Goal: Book appointment/travel/reservation

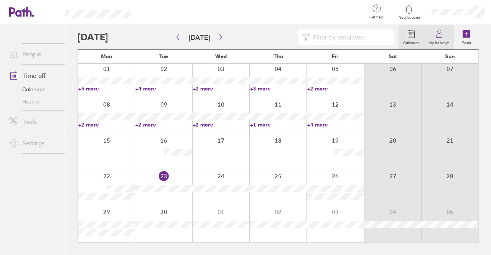
click at [446, 36] on link "My holidays" at bounding box center [439, 37] width 30 height 25
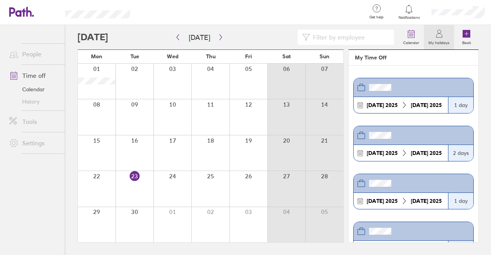
drag, startPoint x: 480, startPoint y: 0, endPoint x: 298, endPoint y: 22, distance: 183.0
click at [283, 23] on div at bounding box center [251, 12] width 218 height 25
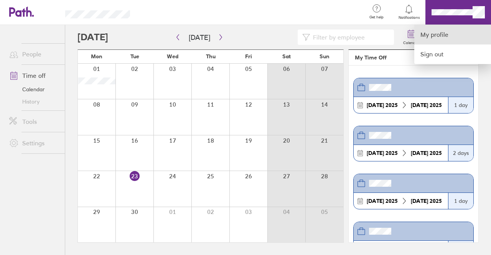
click at [452, 36] on link "My profile" at bounding box center [453, 35] width 77 height 20
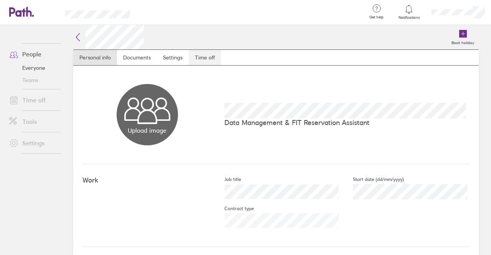
drag, startPoint x: 206, startPoint y: 56, endPoint x: 205, endPoint y: 64, distance: 8.1
click at [206, 56] on link "Time off" at bounding box center [205, 57] width 32 height 15
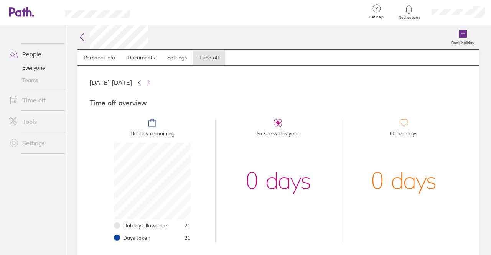
click at [150, 83] on icon at bounding box center [149, 82] width 2 height 5
click at [460, 33] on icon at bounding box center [464, 34] width 8 height 8
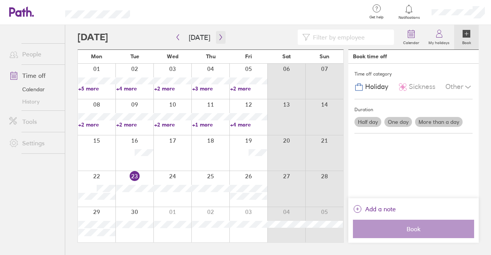
click at [220, 39] on icon "button" at bounding box center [221, 37] width 6 height 6
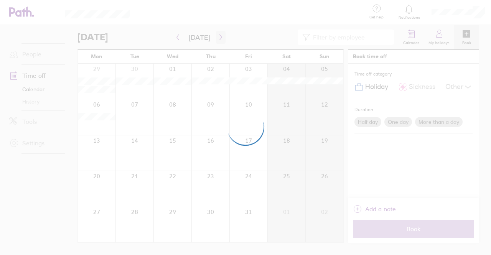
click at [220, 39] on div at bounding box center [245, 127] width 491 height 255
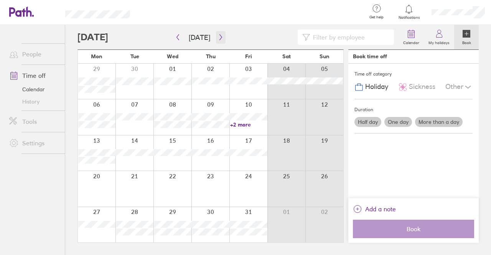
click at [218, 36] on icon "button" at bounding box center [221, 37] width 6 height 6
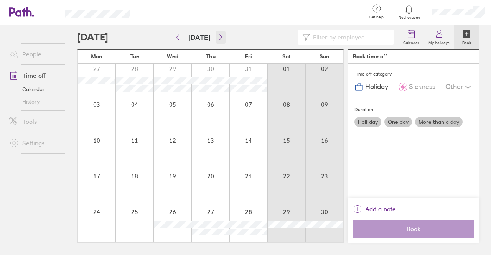
click at [219, 36] on icon "button" at bounding box center [221, 37] width 6 height 6
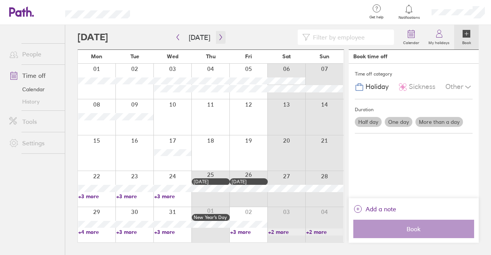
click at [220, 36] on icon "button" at bounding box center [221, 37] width 6 height 6
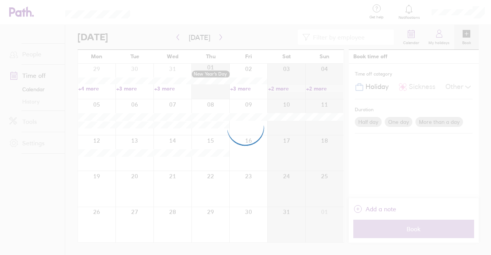
click at [220, 36] on div at bounding box center [245, 127] width 491 height 255
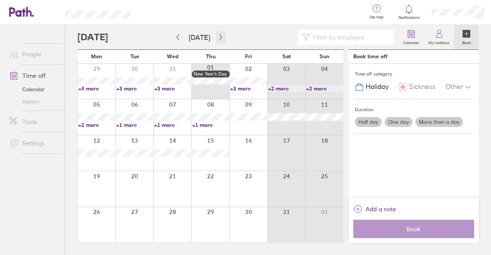
click at [220, 37] on icon "button" at bounding box center [221, 37] width 6 height 6
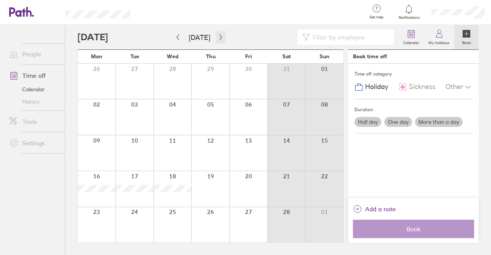
click at [222, 39] on button "button" at bounding box center [221, 37] width 10 height 13
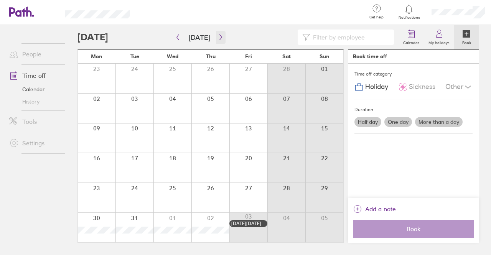
click at [218, 37] on icon "button" at bounding box center [221, 37] width 6 height 6
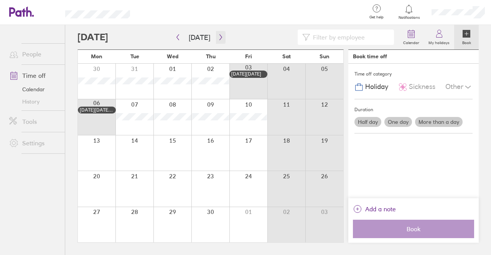
click at [218, 37] on icon "button" at bounding box center [221, 37] width 6 height 6
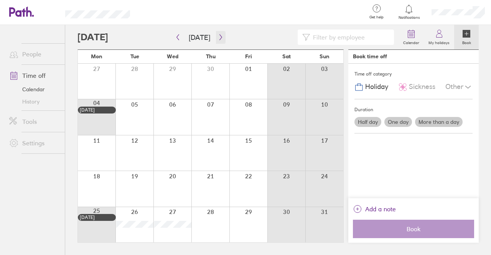
click at [218, 37] on icon "button" at bounding box center [221, 37] width 6 height 6
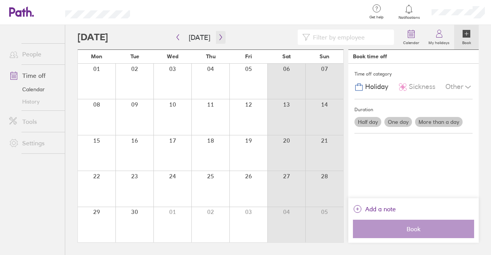
click at [218, 37] on icon "button" at bounding box center [221, 37] width 6 height 6
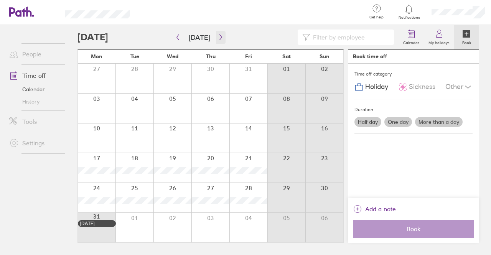
click at [218, 37] on icon "button" at bounding box center [221, 37] width 6 height 6
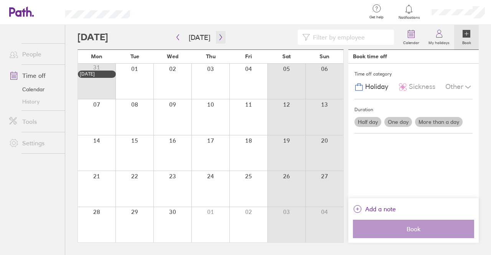
click at [218, 37] on icon "button" at bounding box center [221, 37] width 6 height 6
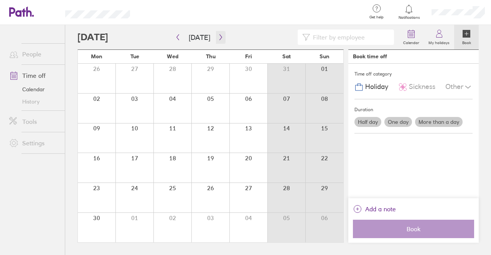
click at [218, 37] on icon "button" at bounding box center [221, 37] width 6 height 6
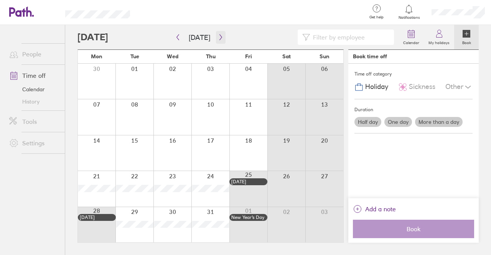
click at [218, 38] on icon "button" at bounding box center [221, 37] width 6 height 6
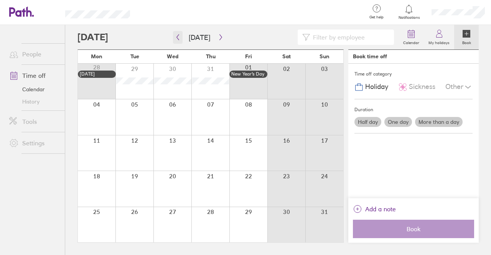
click at [179, 35] on icon "button" at bounding box center [178, 38] width 2 height 6
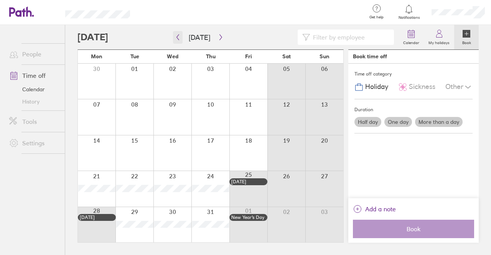
click at [177, 34] on button "button" at bounding box center [178, 37] width 10 height 13
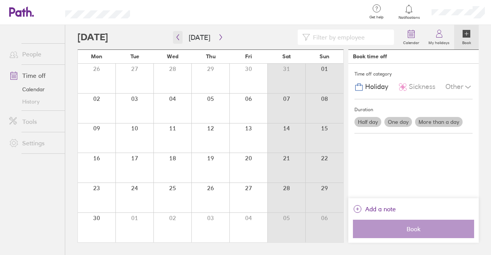
click at [176, 36] on icon "button" at bounding box center [178, 37] width 6 height 6
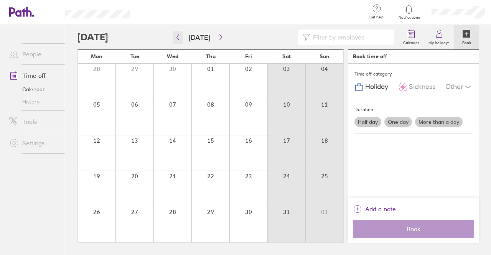
click at [175, 37] on icon "button" at bounding box center [178, 37] width 6 height 6
click at [177, 36] on icon "button" at bounding box center [178, 37] width 6 height 6
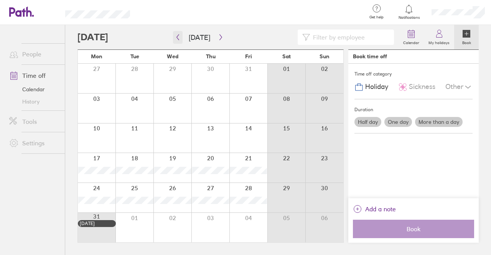
click at [174, 34] on button "button" at bounding box center [178, 37] width 10 height 13
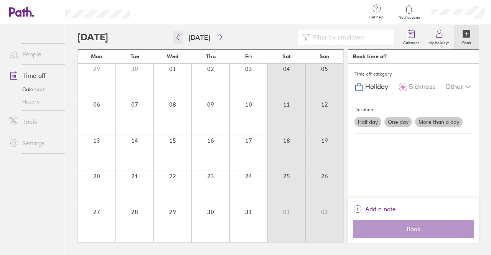
click at [175, 37] on icon "button" at bounding box center [178, 37] width 6 height 6
click at [179, 36] on icon "button" at bounding box center [178, 37] width 6 height 6
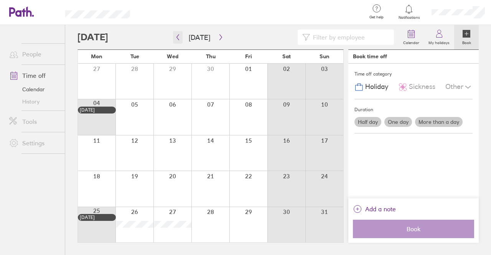
click at [178, 38] on icon "button" at bounding box center [178, 38] width 2 height 6
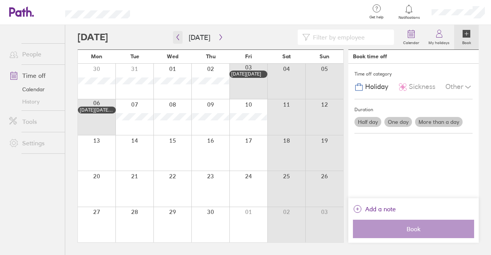
click at [177, 37] on icon "button" at bounding box center [178, 37] width 6 height 6
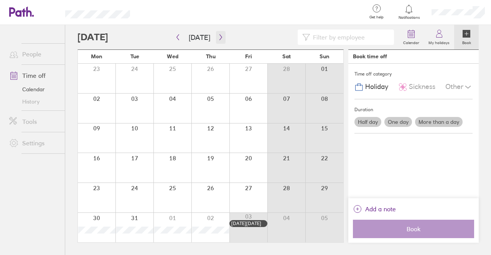
click at [218, 38] on icon "button" at bounding box center [221, 37] width 6 height 6
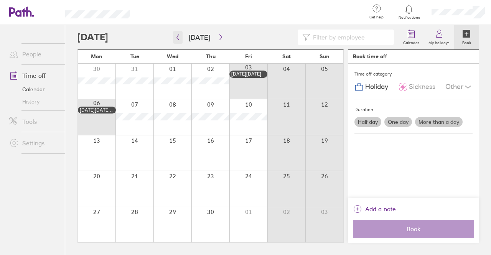
click at [179, 38] on icon "button" at bounding box center [178, 37] width 6 height 6
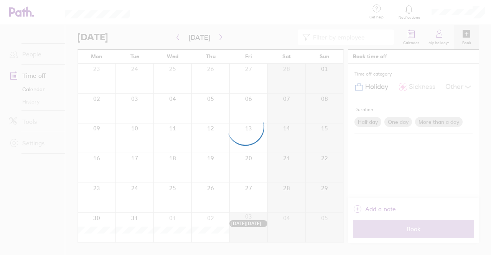
click at [177, 37] on div at bounding box center [245, 127] width 491 height 255
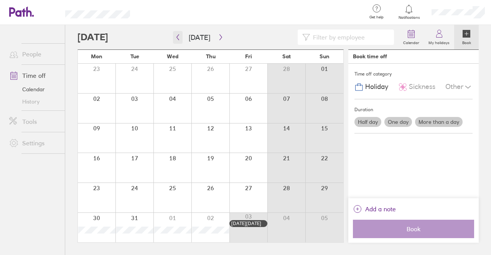
click at [178, 38] on icon "button" at bounding box center [178, 38] width 2 height 6
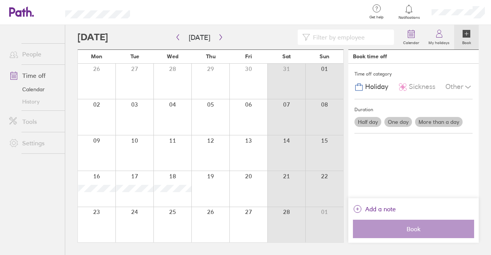
click at [447, 8] on div at bounding box center [459, 12] width 66 height 25
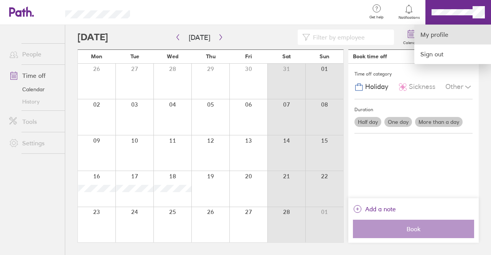
click at [443, 34] on link "My profile" at bounding box center [453, 35] width 77 height 20
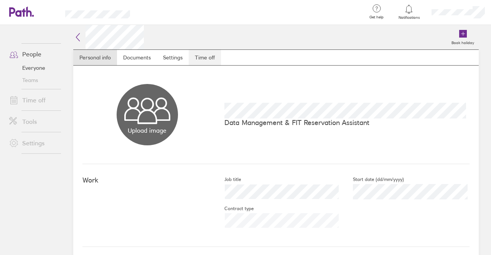
drag, startPoint x: 212, startPoint y: 59, endPoint x: 214, endPoint y: 64, distance: 5.5
click at [211, 60] on link "Time off" at bounding box center [205, 57] width 32 height 15
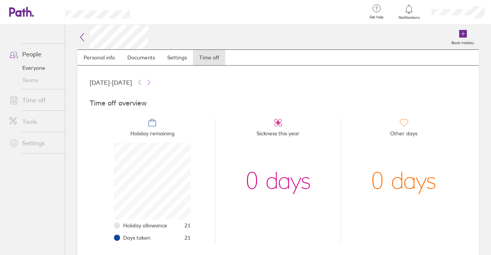
click at [152, 80] on icon at bounding box center [149, 82] width 6 height 6
click at [454, 38] on label "Book holiday" at bounding box center [463, 41] width 32 height 7
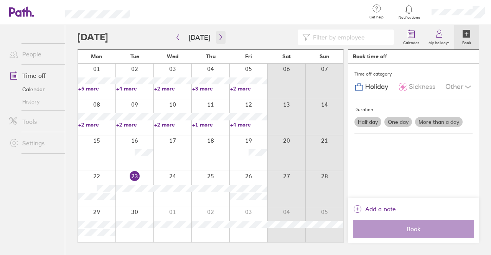
click at [219, 35] on icon "button" at bounding box center [221, 37] width 6 height 6
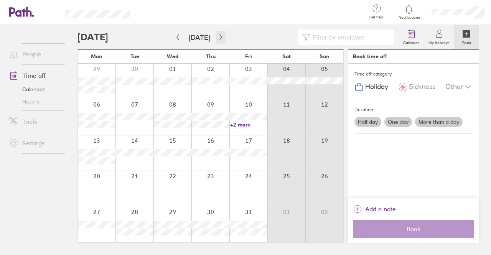
click at [219, 35] on icon "button" at bounding box center [221, 37] width 6 height 6
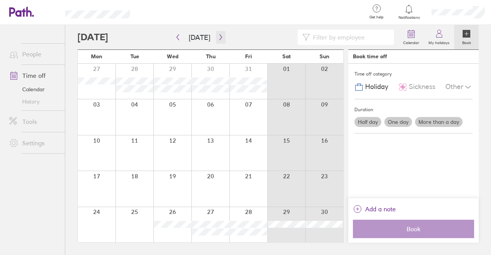
click at [219, 35] on icon "button" at bounding box center [221, 37] width 6 height 6
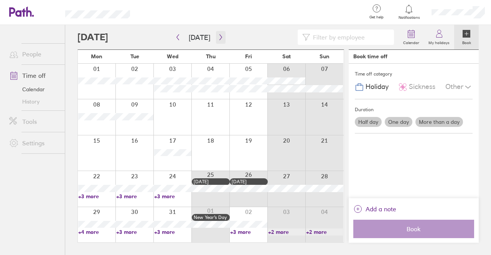
click at [219, 35] on icon "button" at bounding box center [221, 37] width 6 height 6
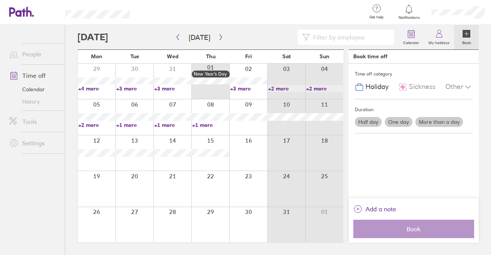
click at [157, 90] on link "+3 more" at bounding box center [172, 88] width 37 height 7
click at [235, 88] on link "+3 more" at bounding box center [248, 88] width 37 height 7
click at [81, 126] on link "+2 more" at bounding box center [96, 125] width 37 height 7
click at [220, 36] on icon "button" at bounding box center [221, 37] width 6 height 6
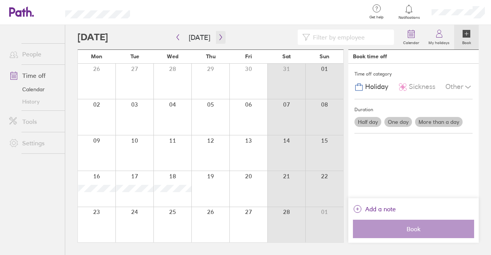
click at [219, 36] on icon "button" at bounding box center [221, 37] width 6 height 6
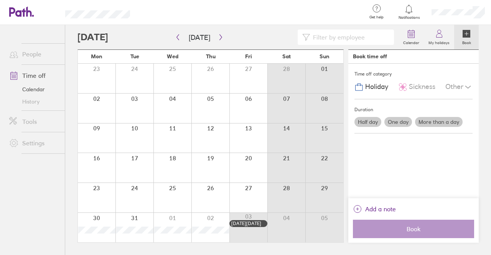
click at [369, 88] on span "Holiday" at bounding box center [377, 87] width 23 height 8
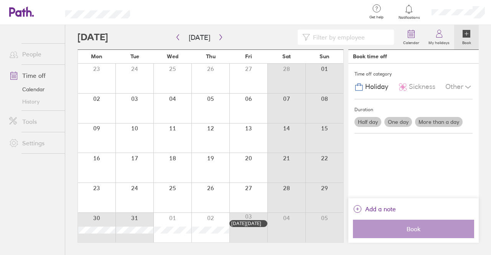
drag, startPoint x: 91, startPoint y: 220, endPoint x: 174, endPoint y: 221, distance: 82.9
click at [174, 221] on div at bounding box center [211, 228] width 266 height 30
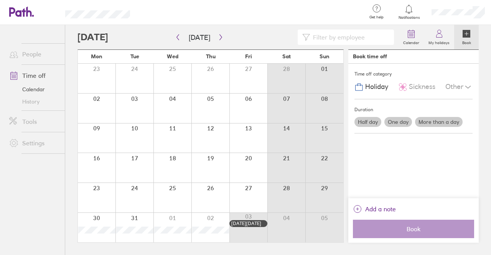
click at [107, 220] on div at bounding box center [97, 228] width 38 height 30
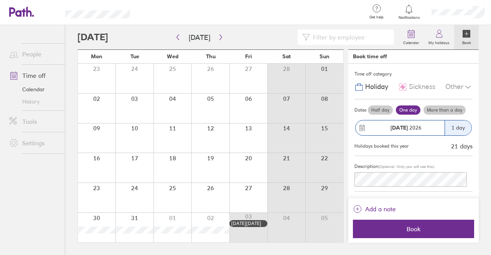
click at [362, 127] on icon at bounding box center [362, 127] width 7 height 7
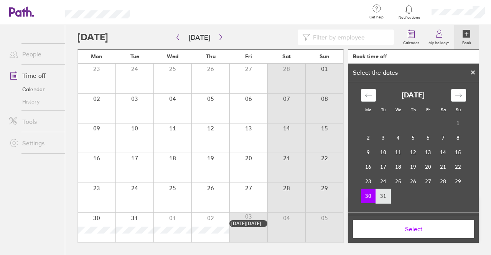
click at [378, 197] on td "31" at bounding box center [383, 196] width 15 height 15
drag, startPoint x: 361, startPoint y: 194, endPoint x: 380, endPoint y: 194, distance: 19.2
click at [380, 194] on tr "30 31" at bounding box center [413, 196] width 105 height 15
click at [462, 91] on div "Move forward to switch to the next month." at bounding box center [459, 95] width 15 height 13
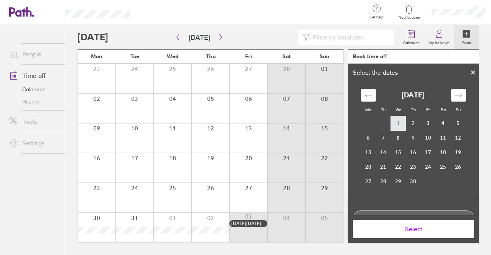
click at [396, 124] on td "1" at bounding box center [398, 123] width 15 height 15
click at [409, 122] on td "2" at bounding box center [413, 123] width 15 height 15
click at [365, 94] on icon "Move backward to switch to the previous month." at bounding box center [368, 95] width 7 height 7
click at [363, 197] on td "30" at bounding box center [368, 196] width 15 height 15
click at [370, 224] on button "Select" at bounding box center [413, 229] width 121 height 18
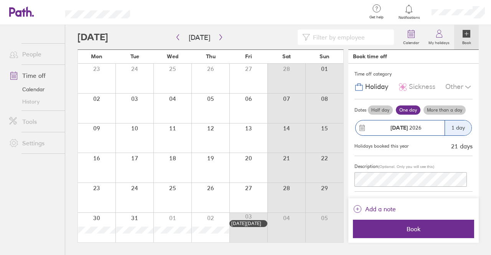
click at [437, 109] on label "More than a day" at bounding box center [445, 110] width 42 height 9
click at [0, 0] on input "More than a day" at bounding box center [0, 0] width 0 height 0
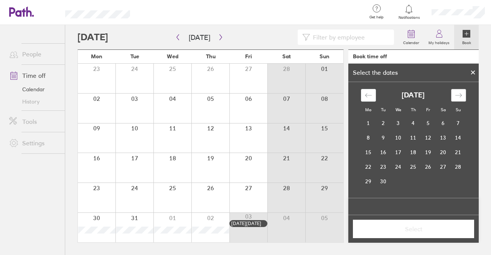
click at [458, 92] on icon "Move forward to switch to the next month." at bounding box center [458, 95] width 7 height 7
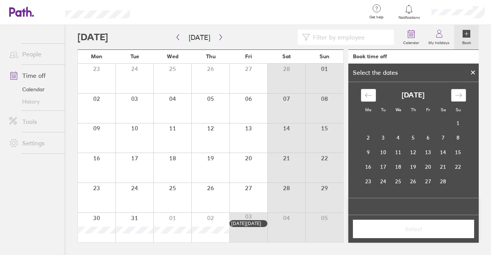
click at [458, 92] on icon "Move forward to switch to the next month." at bounding box center [458, 95] width 7 height 7
click at [359, 195] on div "[DATE] 1 2 3 4 5 6 7 8 9 10 11 12 13 14 15 16 17 18 19 20 21 22 23 24 25 26 27 …" at bounding box center [413, 146] width 115 height 114
drag, startPoint x: 367, startPoint y: 196, endPoint x: 372, endPoint y: 196, distance: 5.4
click at [367, 196] on td "30" at bounding box center [368, 196] width 15 height 15
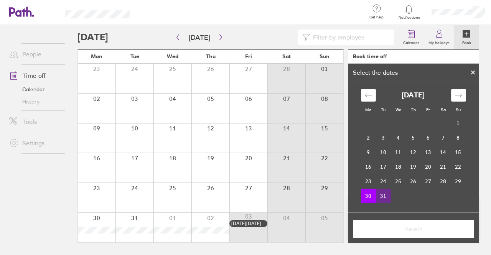
click at [379, 197] on td "31" at bounding box center [383, 196] width 15 height 15
drag, startPoint x: 458, startPoint y: 93, endPoint x: 450, endPoint y: 98, distance: 8.8
click at [457, 93] on icon "Move forward to switch to the next month." at bounding box center [458, 95] width 7 height 7
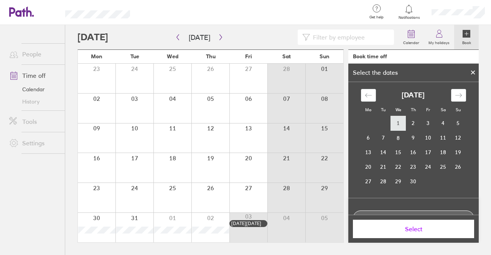
click at [395, 121] on td "1" at bounding box center [398, 123] width 15 height 15
click at [411, 121] on td "2" at bounding box center [413, 123] width 15 height 15
click at [391, 231] on span "Select" at bounding box center [414, 229] width 111 height 7
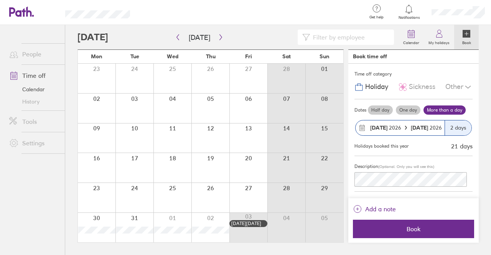
click at [364, 127] on circle at bounding box center [364, 127] width 1 height 1
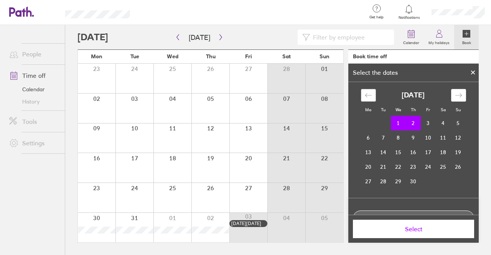
click at [365, 92] on icon "Move backward to switch to the previous month." at bounding box center [368, 95] width 7 height 7
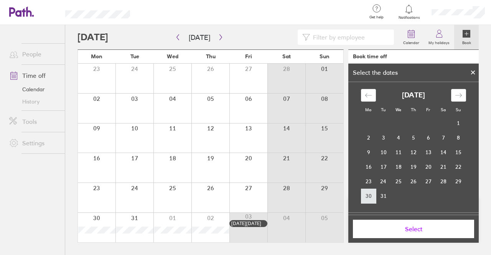
click at [368, 192] on td "30" at bounding box center [368, 196] width 15 height 15
click at [377, 195] on td "31" at bounding box center [383, 196] width 15 height 15
drag, startPoint x: 458, startPoint y: 94, endPoint x: 437, endPoint y: 110, distance: 27.2
click at [458, 94] on icon "Move forward to switch to the next month." at bounding box center [458, 95] width 7 height 7
click at [397, 126] on td "1" at bounding box center [398, 123] width 15 height 15
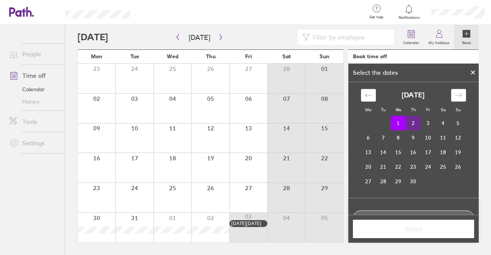
click at [413, 124] on td "2" at bounding box center [413, 123] width 15 height 15
click at [398, 228] on span "Select" at bounding box center [414, 229] width 111 height 7
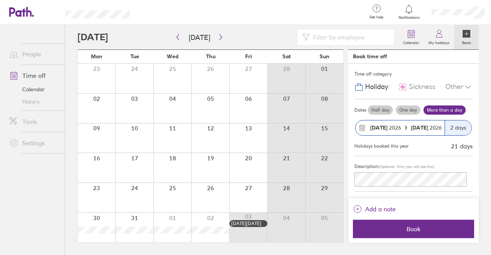
drag, startPoint x: 444, startPoint y: 104, endPoint x: 442, endPoint y: 108, distance: 4.5
click at [444, 104] on div "Half day One day More than a day" at bounding box center [420, 110] width 106 height 12
click at [442, 108] on label "More than a day" at bounding box center [445, 110] width 42 height 9
click at [0, 0] on input "More than a day" at bounding box center [0, 0] width 0 height 0
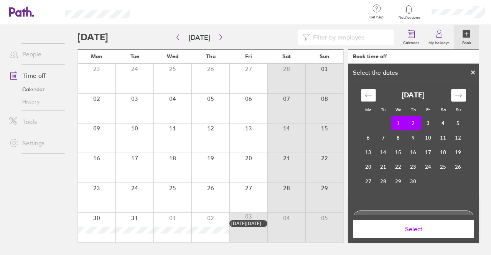
click at [365, 93] on icon "Move backward to switch to the previous month." at bounding box center [368, 95] width 7 height 7
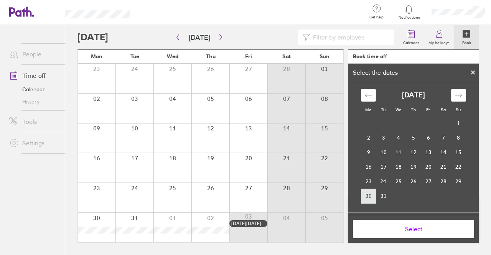
click at [364, 194] on td "30" at bounding box center [368, 196] width 15 height 15
click at [376, 192] on td "31" at bounding box center [383, 196] width 15 height 15
click at [385, 227] on span "Select" at bounding box center [414, 229] width 111 height 7
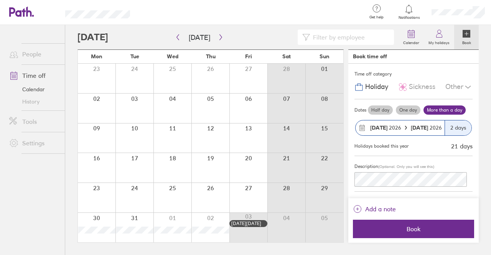
click at [369, 88] on span "Holiday" at bounding box center [377, 87] width 23 height 8
click at [410, 86] on span "Sickness" at bounding box center [422, 87] width 26 height 8
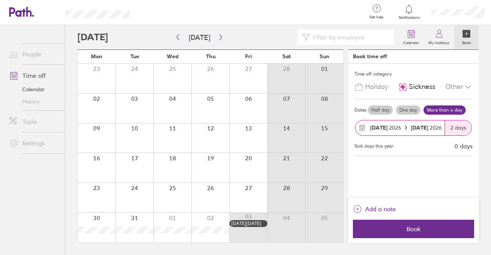
click at [370, 88] on span "Holiday" at bounding box center [377, 87] width 23 height 8
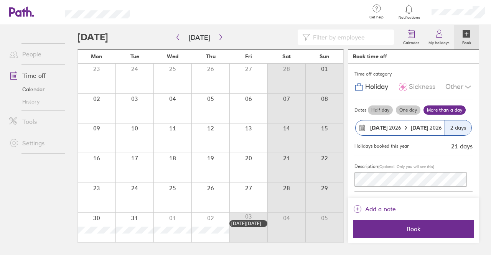
click at [96, 220] on div at bounding box center [97, 228] width 38 height 30
click at [111, 218] on div at bounding box center [97, 228] width 38 height 30
click at [101, 221] on div at bounding box center [97, 228] width 38 height 30
click at [136, 220] on div at bounding box center [135, 228] width 38 height 30
click at [167, 220] on div at bounding box center [173, 228] width 38 height 30
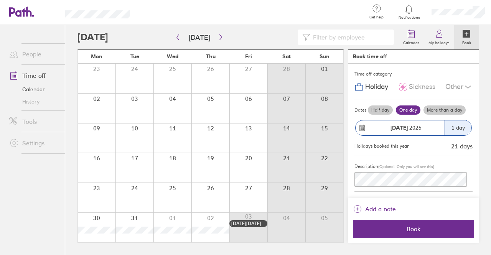
click at [365, 127] on icon at bounding box center [362, 127] width 7 height 7
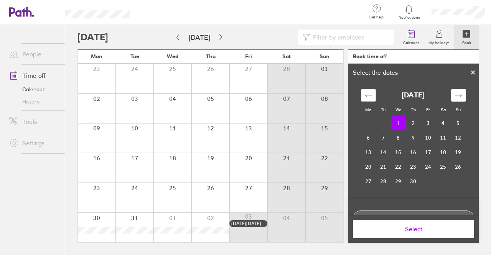
click at [365, 96] on icon "Move backward to switch to the previous month." at bounding box center [368, 95] width 7 height 4
drag, startPoint x: 362, startPoint y: 194, endPoint x: 376, endPoint y: 194, distance: 14.2
click at [377, 194] on tr "30 31" at bounding box center [413, 196] width 105 height 15
click at [371, 194] on td "30" at bounding box center [368, 196] width 15 height 15
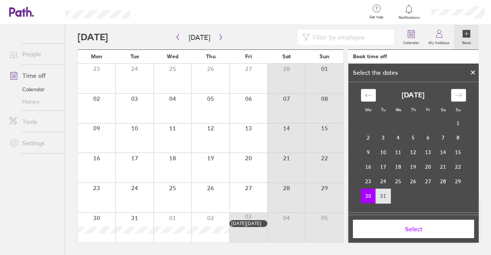
click at [379, 196] on td "31" at bounding box center [383, 196] width 15 height 15
click at [365, 196] on td "30" at bounding box center [368, 196] width 15 height 15
click at [391, 228] on span "Select" at bounding box center [414, 229] width 111 height 7
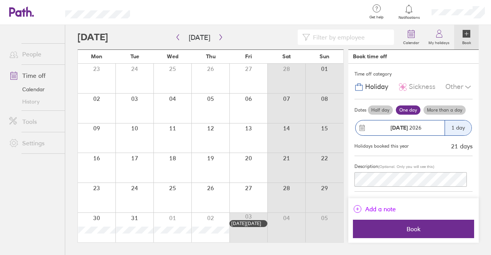
click at [357, 210] on icon "link" at bounding box center [357, 209] width 9 height 9
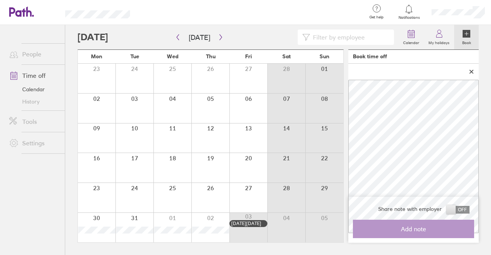
click at [473, 69] on icon at bounding box center [471, 71] width 5 height 5
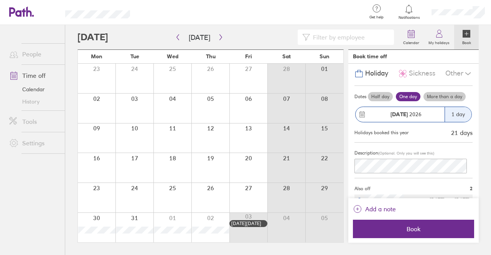
scroll to position [36, 0]
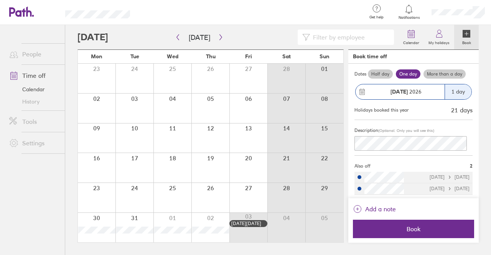
click at [367, 91] on div "[DATE]" at bounding box center [400, 91] width 89 height 15
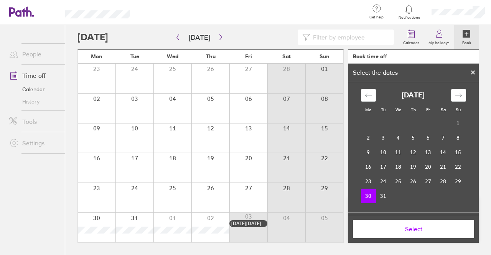
click at [470, 71] on div at bounding box center [474, 72] width 12 height 13
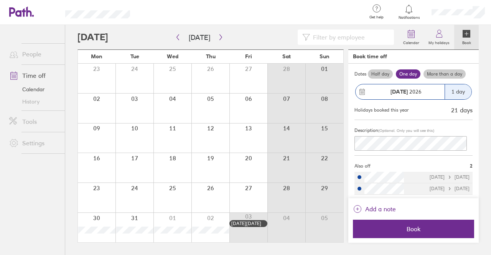
click at [442, 74] on label "More than a day" at bounding box center [445, 73] width 42 height 9
click at [0, 0] on input "More than a day" at bounding box center [0, 0] width 0 height 0
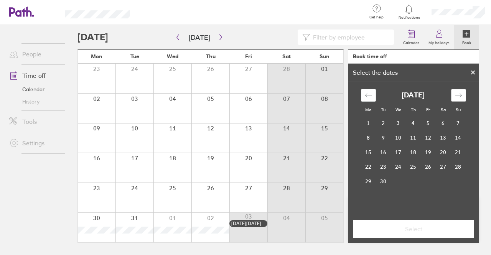
click at [460, 95] on icon "Move forward to switch to the next month." at bounding box center [458, 95] width 7 height 7
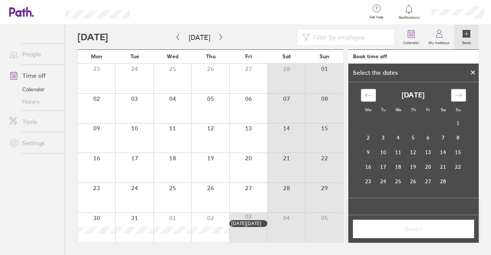
click at [460, 95] on icon "Move forward to switch to the next month." at bounding box center [458, 95] width 7 height 7
click at [367, 97] on icon "Move backward to switch to the previous month." at bounding box center [368, 95] width 7 height 7
click at [366, 198] on td "30" at bounding box center [368, 196] width 15 height 15
click at [379, 197] on td "31" at bounding box center [383, 196] width 15 height 15
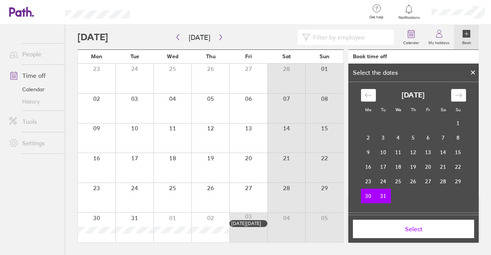
click at [397, 231] on span "Select" at bounding box center [414, 229] width 111 height 7
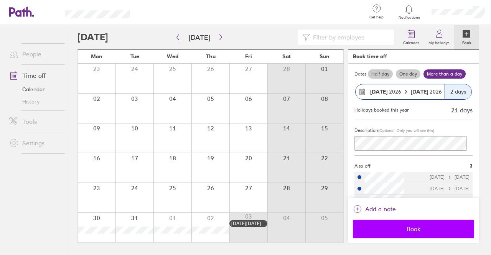
click at [408, 226] on span "Book" at bounding box center [414, 229] width 111 height 7
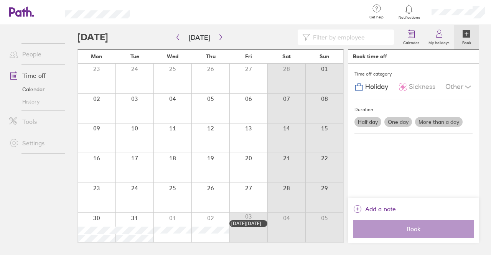
scroll to position [0, 0]
click at [439, 122] on label "More than a day" at bounding box center [439, 122] width 48 height 10
click at [0, 0] on input "More than a day" at bounding box center [0, 0] width 0 height 0
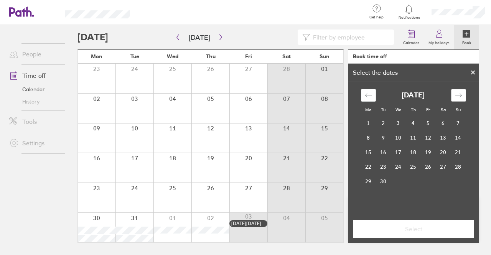
click at [461, 91] on div "Move forward to switch to the next month." at bounding box center [459, 95] width 15 height 13
click at [460, 91] on div "Move forward to switch to the next month." at bounding box center [459, 95] width 15 height 13
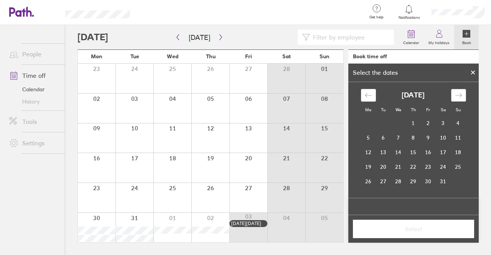
click at [460, 91] on div "Move forward to switch to the next month." at bounding box center [459, 95] width 15 height 13
click at [367, 94] on icon "Move backward to switch to the previous month." at bounding box center [368, 95] width 7 height 7
click at [458, 94] on icon "Move forward to switch to the next month." at bounding box center [458, 95] width 7 height 7
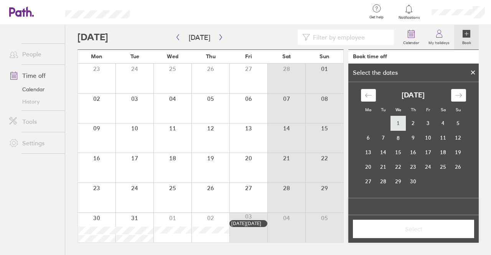
click at [399, 122] on td "1" at bounding box center [398, 123] width 15 height 15
click at [409, 122] on td "2" at bounding box center [413, 123] width 15 height 15
click at [399, 228] on span "Select" at bounding box center [414, 229] width 111 height 7
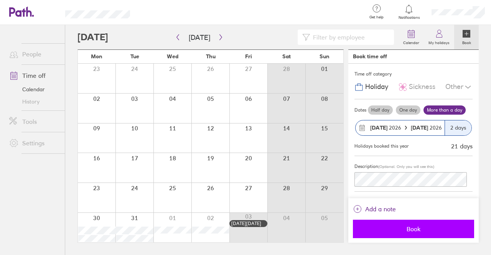
click at [381, 228] on span "Book" at bounding box center [414, 229] width 111 height 7
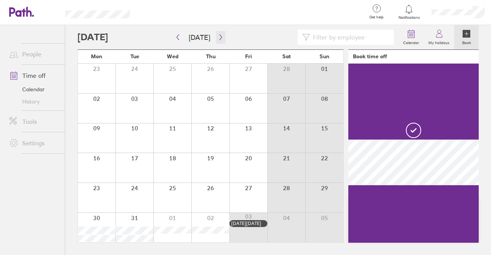
click at [220, 39] on icon "button" at bounding box center [221, 38] width 2 height 6
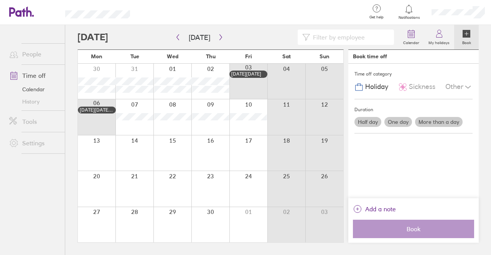
click at [438, 121] on label "More than a day" at bounding box center [439, 122] width 48 height 10
click at [0, 0] on input "More than a day" at bounding box center [0, 0] width 0 height 0
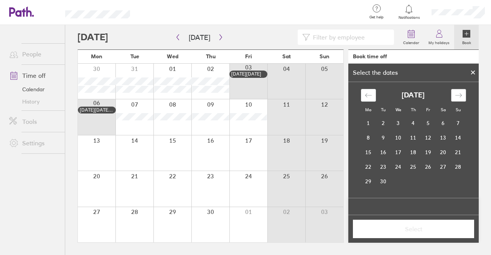
click at [460, 93] on icon "Move forward to switch to the next month." at bounding box center [458, 95] width 7 height 7
click at [460, 94] on icon "Move forward to switch to the next month." at bounding box center [458, 95] width 7 height 7
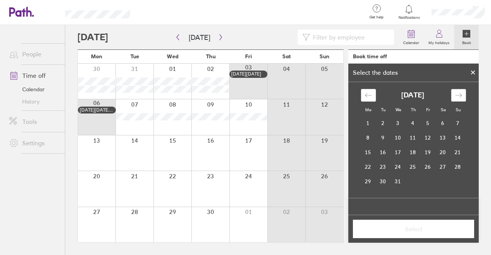
click at [460, 94] on icon "Move forward to switch to the next month." at bounding box center [458, 95] width 7 height 7
click at [459, 94] on icon "Move forward to switch to the next month." at bounding box center [458, 95] width 7 height 7
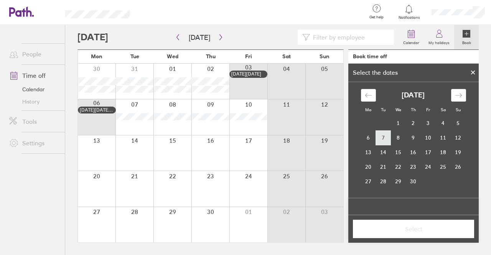
click at [381, 141] on td "7" at bounding box center [383, 138] width 15 height 15
click at [392, 139] on td "8" at bounding box center [398, 138] width 15 height 15
click at [409, 137] on td "9" at bounding box center [413, 138] width 15 height 15
click at [379, 137] on td "7" at bounding box center [383, 138] width 15 height 15
click at [391, 137] on td "8" at bounding box center [398, 138] width 15 height 15
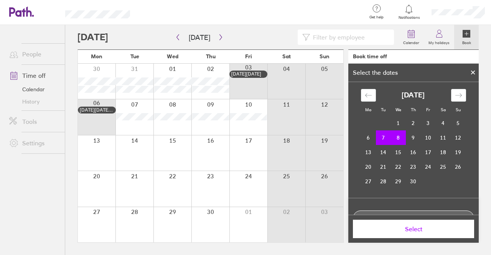
click at [395, 230] on span "Select" at bounding box center [414, 229] width 111 height 7
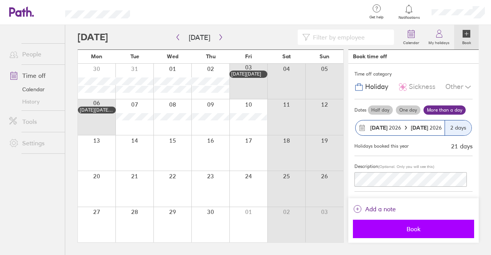
click at [403, 228] on span "Book" at bounding box center [414, 229] width 111 height 7
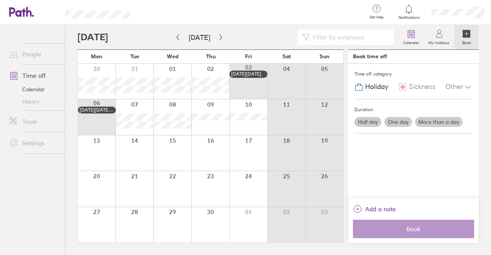
click at [397, 120] on label "One day" at bounding box center [399, 122] width 28 height 10
click at [0, 0] on input "One day" at bounding box center [0, 0] width 0 height 0
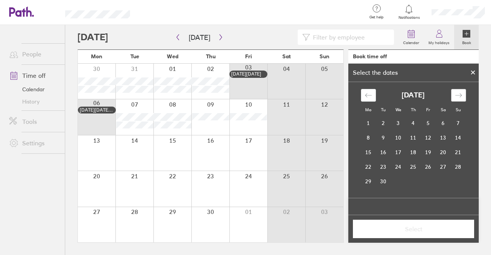
click at [457, 93] on icon "Move forward to switch to the next month." at bounding box center [458, 95] width 7 height 7
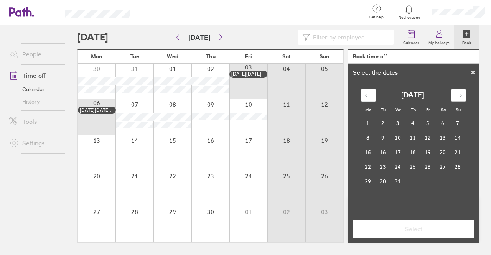
click at [457, 93] on icon "Move forward to switch to the next month." at bounding box center [458, 95] width 7 height 7
click at [411, 136] on td "9" at bounding box center [413, 138] width 15 height 15
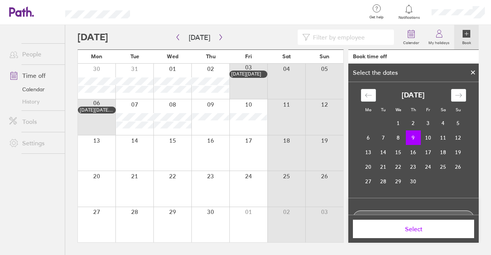
click at [385, 232] on span "Select" at bounding box center [414, 229] width 111 height 7
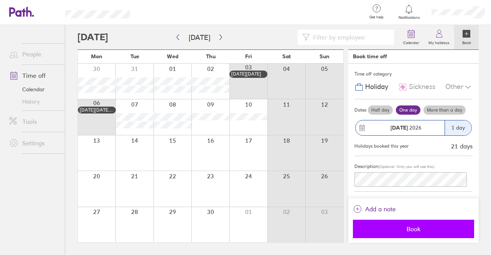
click at [379, 230] on span "Book" at bounding box center [414, 229] width 111 height 7
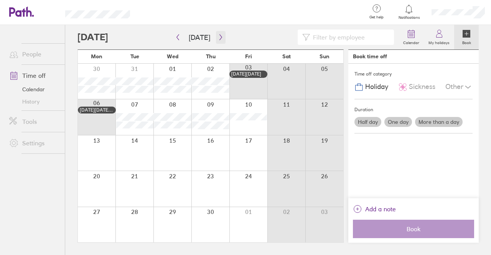
click at [218, 36] on icon "button" at bounding box center [221, 37] width 6 height 6
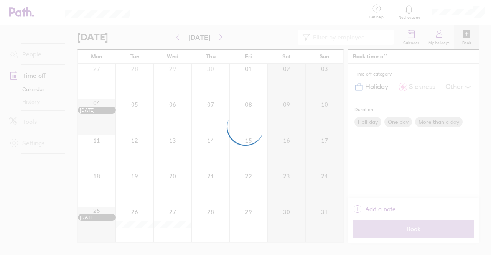
click at [218, 39] on div at bounding box center [245, 127] width 491 height 255
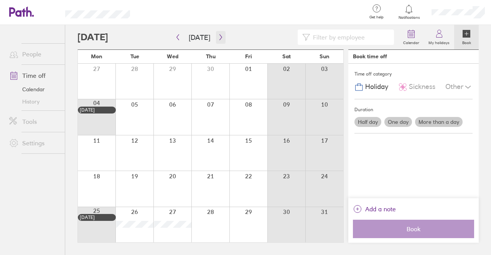
click at [216, 39] on button "button" at bounding box center [221, 37] width 10 height 13
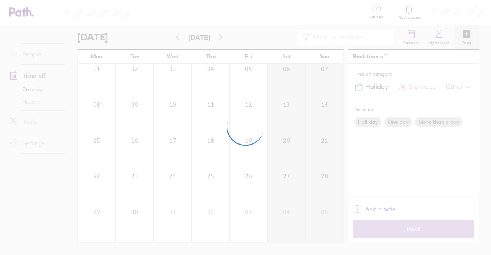
click at [217, 40] on div at bounding box center [245, 127] width 491 height 255
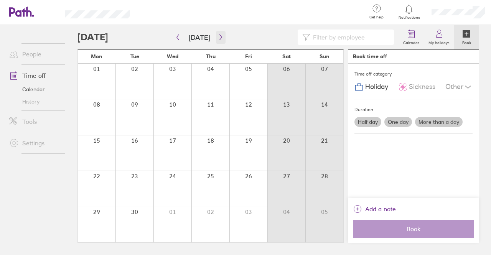
click at [218, 40] on icon "button" at bounding box center [221, 37] width 6 height 6
click at [220, 36] on icon "button" at bounding box center [221, 38] width 2 height 6
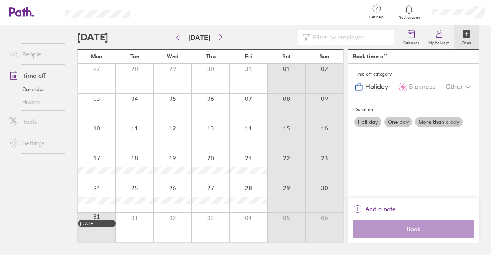
click at [443, 122] on label "More than a day" at bounding box center [439, 122] width 48 height 10
click at [0, 0] on input "More than a day" at bounding box center [0, 0] width 0 height 0
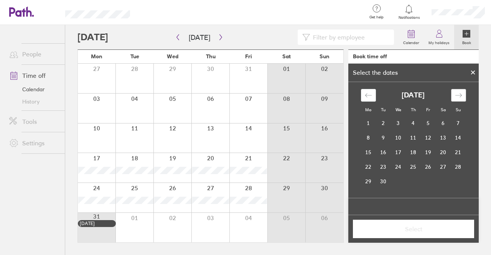
click at [458, 97] on icon "Move forward to switch to the next month." at bounding box center [458, 95] width 7 height 7
click at [458, 96] on icon "Move forward to switch to the next month." at bounding box center [458, 95] width 7 height 7
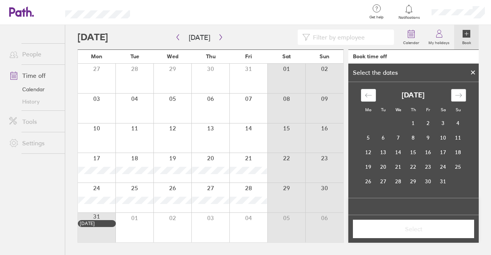
click at [458, 96] on icon "Move forward to switch to the next month." at bounding box center [458, 95] width 7 height 7
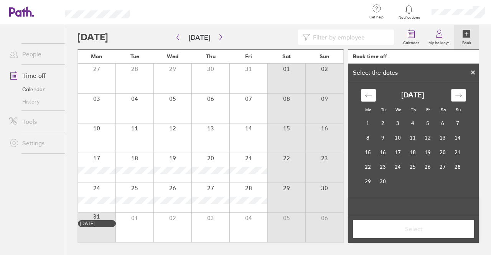
click at [458, 96] on icon "Move forward to switch to the next month." at bounding box center [458, 95] width 7 height 7
click at [370, 167] on td "17" at bounding box center [368, 167] width 15 height 15
click at [379, 166] on td "18" at bounding box center [383, 167] width 15 height 15
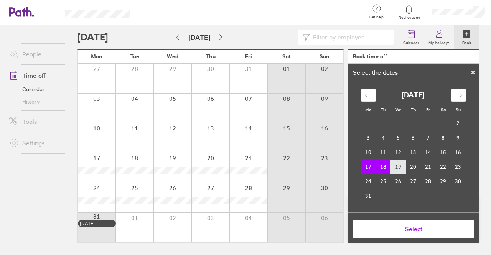
click at [400, 166] on td "19" at bounding box center [398, 167] width 15 height 15
click at [366, 165] on td "17" at bounding box center [368, 167] width 15 height 15
click at [378, 165] on td "18" at bounding box center [383, 167] width 15 height 15
click at [392, 232] on span "Select" at bounding box center [414, 229] width 111 height 7
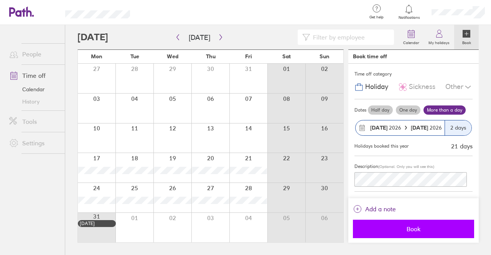
click at [398, 229] on span "Book" at bounding box center [414, 229] width 111 height 7
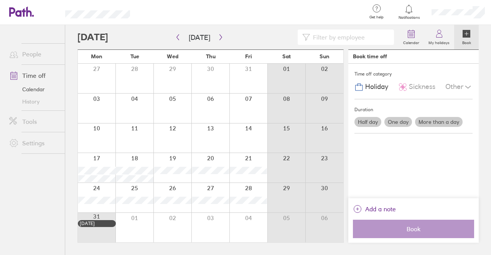
click at [432, 119] on label "More than a day" at bounding box center [439, 122] width 48 height 10
click at [0, 0] on input "More than a day" at bounding box center [0, 0] width 0 height 0
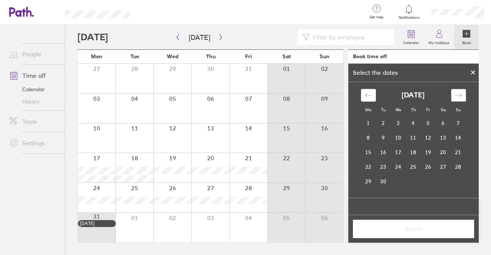
click at [458, 94] on icon "Move forward to switch to the next month." at bounding box center [458, 95] width 7 height 7
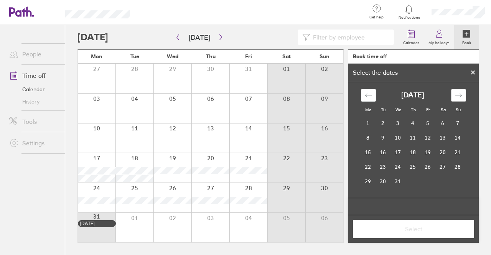
click at [458, 94] on icon "Move forward to switch to the next month." at bounding box center [458, 95] width 7 height 7
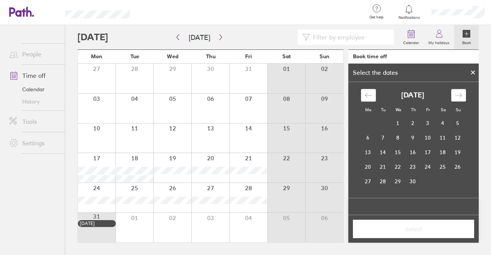
click at [458, 94] on icon "Move forward to switch to the next month." at bounding box center [458, 95] width 7 height 7
click at [400, 165] on td "19" at bounding box center [398, 167] width 15 height 15
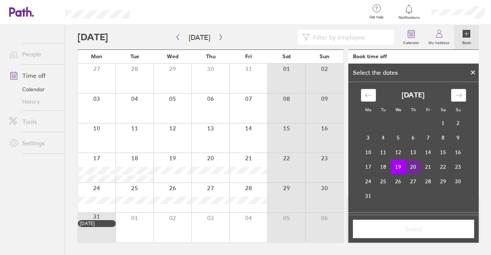
click at [408, 165] on td "20" at bounding box center [413, 167] width 15 height 15
click at [390, 231] on span "Select" at bounding box center [414, 229] width 111 height 7
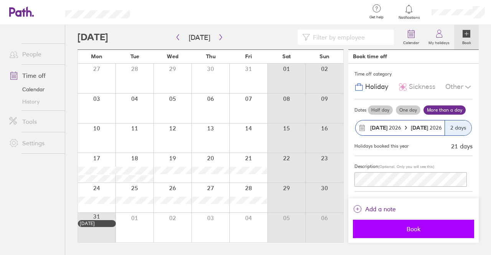
click at [394, 229] on span "Book" at bounding box center [414, 229] width 111 height 7
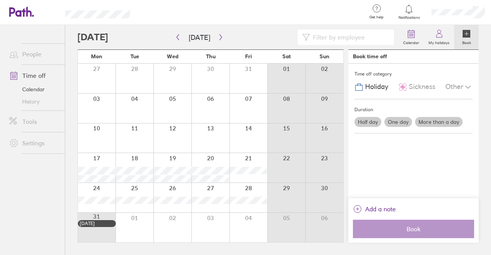
click at [446, 121] on label "More than a day" at bounding box center [439, 122] width 48 height 10
click at [0, 0] on input "More than a day" at bounding box center [0, 0] width 0 height 0
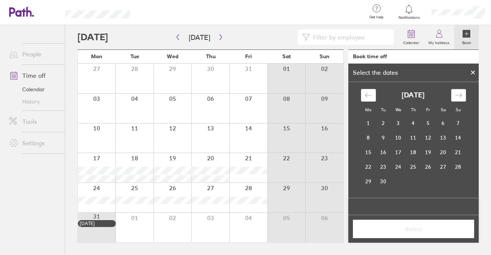
click at [460, 95] on icon "Move forward to switch to the next month." at bounding box center [458, 95] width 7 height 7
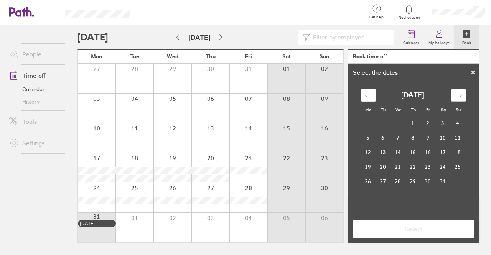
click at [460, 95] on icon "Move forward to switch to the next month." at bounding box center [458, 95] width 7 height 7
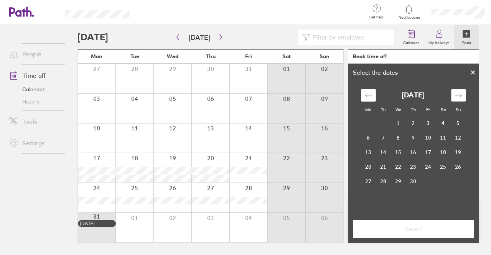
click at [460, 95] on icon "Move forward to switch to the next month." at bounding box center [458, 95] width 7 height 7
click at [367, 182] on td "24" at bounding box center [368, 181] width 15 height 15
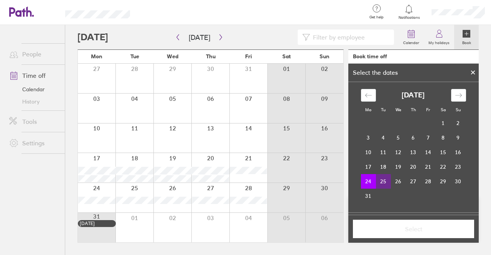
click at [382, 182] on td "25" at bounding box center [383, 181] width 15 height 15
click at [395, 228] on span "Select" at bounding box center [414, 229] width 111 height 7
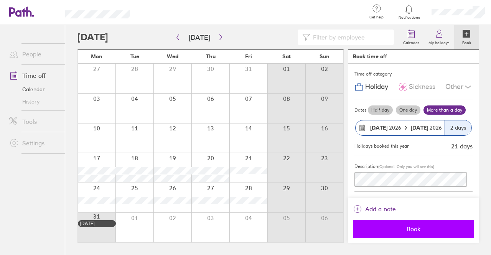
click at [391, 229] on span "Book" at bounding box center [414, 229] width 111 height 7
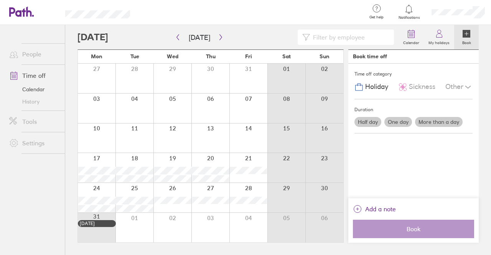
click at [427, 121] on label "More than a day" at bounding box center [439, 122] width 48 height 10
click at [0, 0] on input "More than a day" at bounding box center [0, 0] width 0 height 0
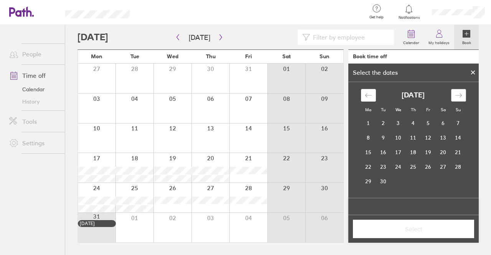
click at [460, 93] on icon "Move forward to switch to the next month." at bounding box center [458, 95] width 7 height 4
click at [365, 89] on div "[DATE] 1 2 3 4 5 6 7 8 9 10 11 12 13 14 15 16 17 18 19 20 21 22 23 24 25 26 27 …" at bounding box center [413, 135] width 115 height 107
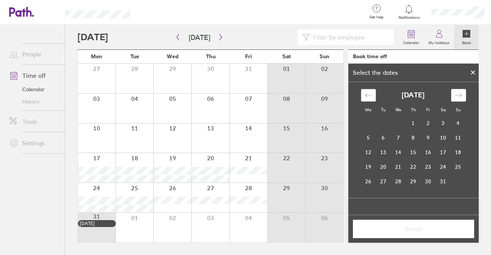
click at [369, 99] on icon "Move backward to switch to the previous month." at bounding box center [368, 95] width 7 height 7
click at [366, 163] on td "22" at bounding box center [368, 167] width 15 height 15
click at [378, 166] on td "23" at bounding box center [383, 167] width 15 height 15
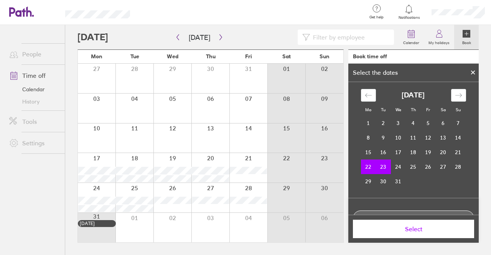
click at [398, 230] on span "Select" at bounding box center [414, 229] width 111 height 7
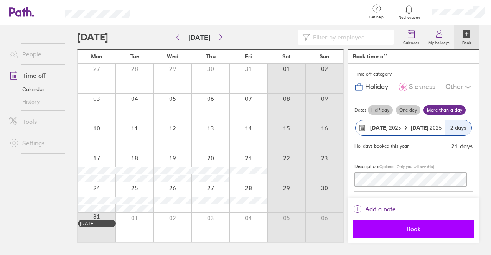
click at [389, 227] on span "Book" at bounding box center [414, 229] width 111 height 7
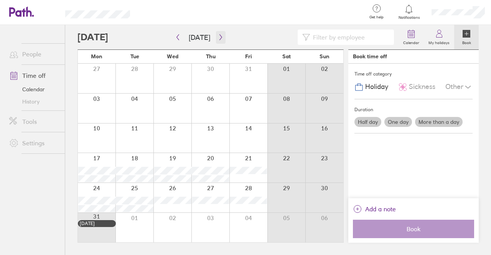
click at [216, 38] on button "button" at bounding box center [221, 37] width 10 height 13
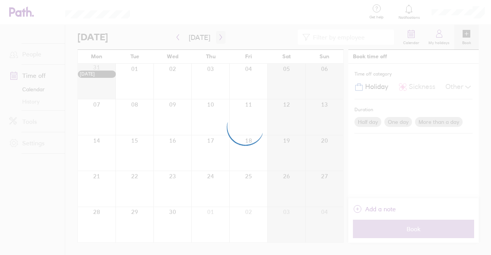
click at [213, 38] on div at bounding box center [245, 127] width 491 height 255
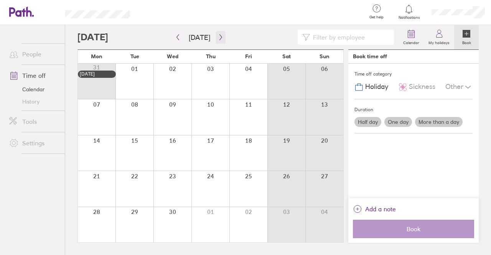
click at [219, 40] on icon "button" at bounding box center [221, 37] width 6 height 6
click at [222, 40] on button "button" at bounding box center [221, 37] width 10 height 13
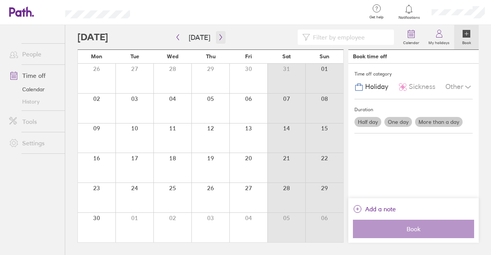
click at [222, 40] on button "button" at bounding box center [221, 37] width 10 height 13
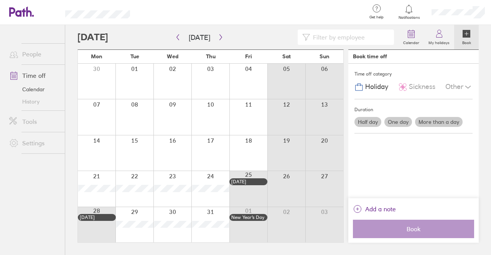
click at [367, 86] on span "Holiday" at bounding box center [377, 87] width 23 height 8
click at [360, 86] on icon at bounding box center [359, 87] width 9 height 9
click at [87, 201] on div at bounding box center [97, 188] width 38 height 35
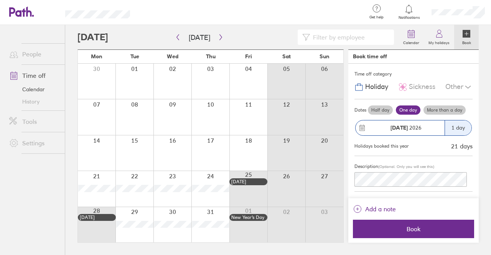
click at [452, 111] on label "More than a day" at bounding box center [445, 110] width 42 height 9
click at [0, 0] on input "More than a day" at bounding box center [0, 0] width 0 height 0
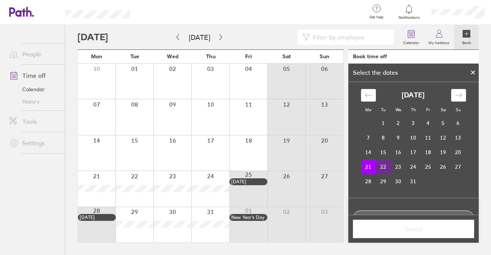
click at [382, 168] on td "22" at bounding box center [383, 167] width 15 height 15
click at [386, 230] on span "Select" at bounding box center [414, 229] width 111 height 7
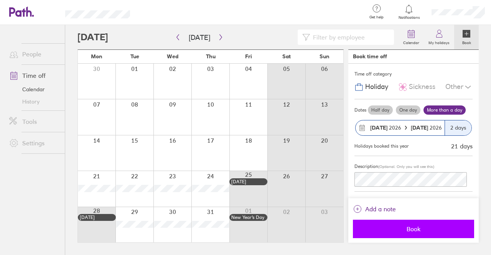
click at [379, 227] on span "Book" at bounding box center [414, 229] width 111 height 7
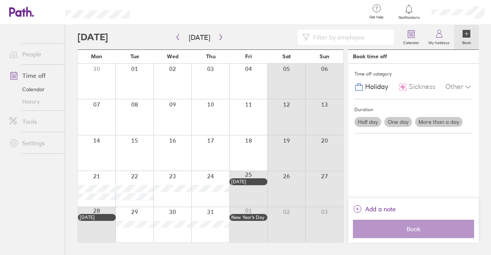
click at [434, 122] on label "More than a day" at bounding box center [439, 122] width 48 height 10
click at [0, 0] on input "More than a day" at bounding box center [0, 0] width 0 height 0
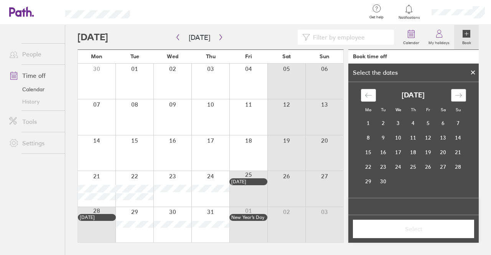
click at [457, 94] on icon "Move forward to switch to the next month." at bounding box center [458, 95] width 7 height 7
click at [456, 94] on icon "Move forward to switch to the next month." at bounding box center [458, 95] width 7 height 7
click at [456, 95] on icon "Move forward to switch to the next month." at bounding box center [458, 95] width 7 height 7
click at [453, 92] on div "Move forward to switch to the next month." at bounding box center [459, 95] width 15 height 13
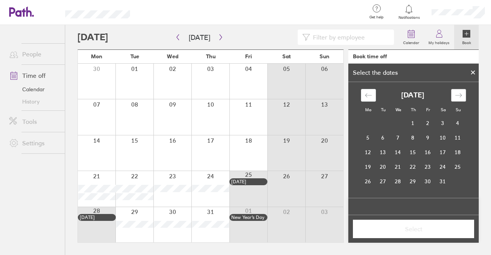
click at [459, 94] on icon "Move forward to switch to the next month." at bounding box center [458, 95] width 7 height 7
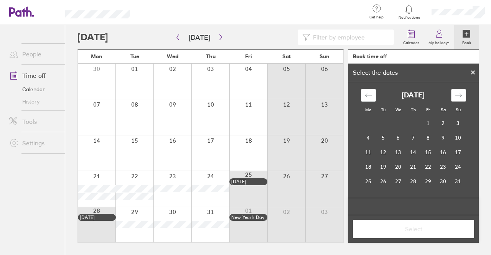
click at [459, 94] on icon "Move forward to switch to the next month." at bounding box center [458, 95] width 7 height 7
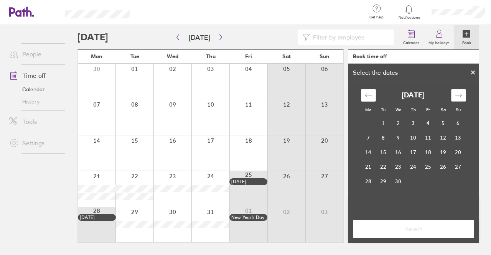
click at [459, 94] on icon "Move forward to switch to the next month." at bounding box center [458, 95] width 7 height 7
click at [399, 168] on td "23" at bounding box center [398, 167] width 15 height 15
click at [414, 166] on td "24" at bounding box center [413, 167] width 15 height 15
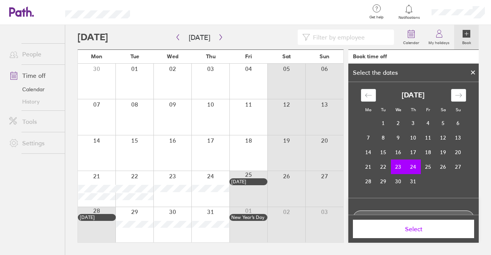
click at [387, 231] on span "Select" at bounding box center [414, 229] width 111 height 7
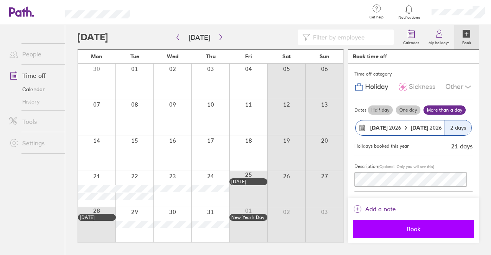
click at [386, 227] on span "Book" at bounding box center [414, 229] width 111 height 7
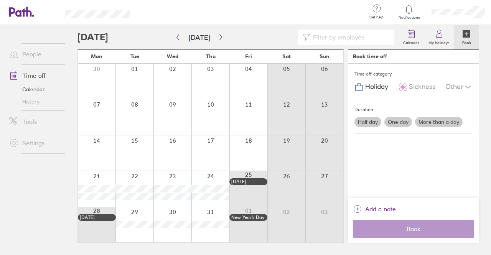
click at [447, 120] on label "More than a day" at bounding box center [439, 122] width 48 height 10
click at [0, 0] on input "More than a day" at bounding box center [0, 0] width 0 height 0
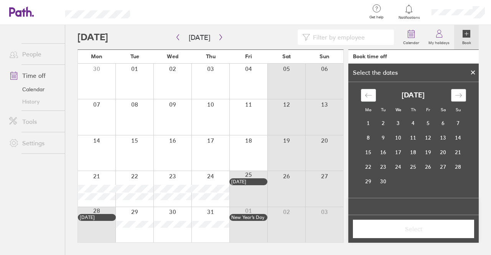
click at [463, 93] on div "Move forward to switch to the next month." at bounding box center [459, 95] width 15 height 13
click at [462, 94] on icon "Move forward to switch to the next month." at bounding box center [458, 95] width 7 height 7
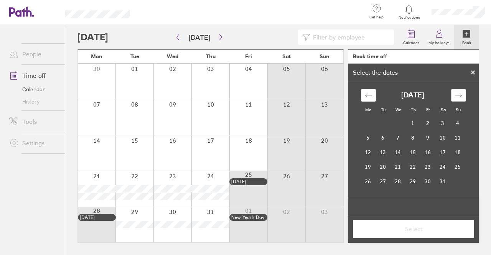
click at [462, 94] on icon "Move forward to switch to the next month." at bounding box center [458, 95] width 7 height 7
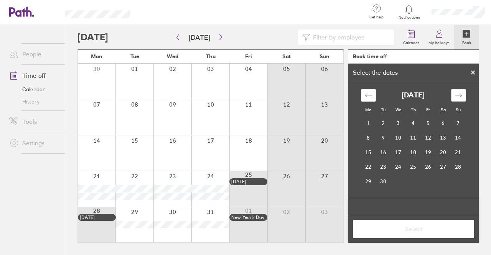
click at [462, 94] on icon "Move forward to switch to the next month." at bounding box center [458, 95] width 7 height 7
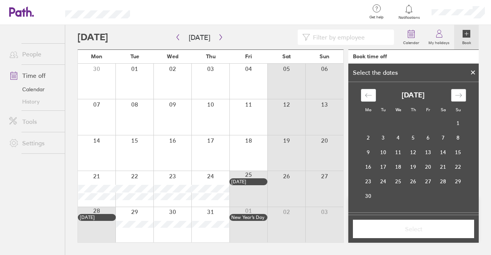
click at [462, 94] on icon "Move forward to switch to the next month." at bounding box center [458, 95] width 7 height 7
click at [381, 185] on td "29" at bounding box center [383, 181] width 15 height 15
click at [395, 183] on td "30" at bounding box center [398, 181] width 15 height 15
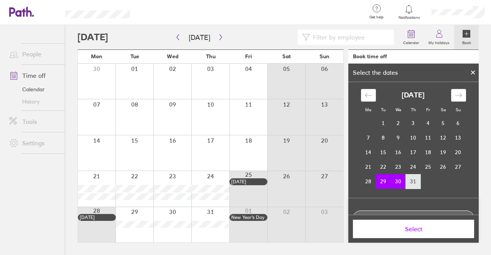
click at [410, 182] on td "31" at bounding box center [413, 181] width 15 height 15
click at [376, 182] on td "29" at bounding box center [383, 181] width 15 height 15
click at [393, 181] on td "30" at bounding box center [398, 181] width 15 height 15
click at [395, 228] on span "Select" at bounding box center [414, 229] width 111 height 7
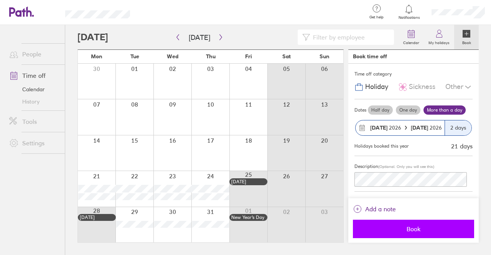
click at [397, 225] on button "Book" at bounding box center [413, 229] width 121 height 18
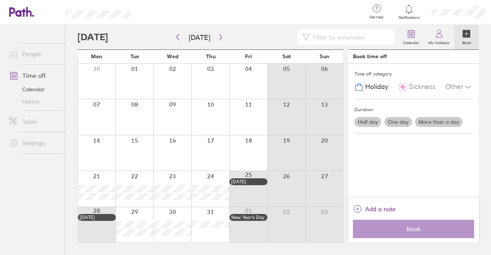
click at [397, 120] on label "One day" at bounding box center [399, 122] width 28 height 10
click at [0, 0] on input "One day" at bounding box center [0, 0] width 0 height 0
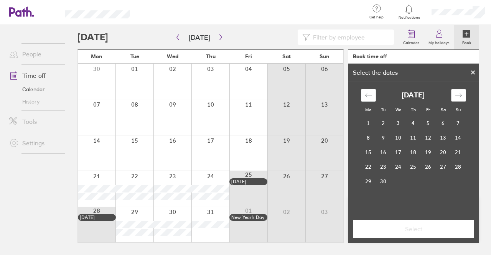
click at [461, 94] on icon "Move forward to switch to the next month." at bounding box center [458, 95] width 7 height 7
click at [460, 94] on icon "Move forward to switch to the next month." at bounding box center [458, 95] width 7 height 7
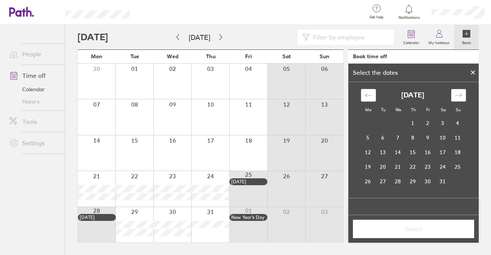
click at [460, 94] on icon "Move forward to switch to the next month." at bounding box center [458, 95] width 7 height 7
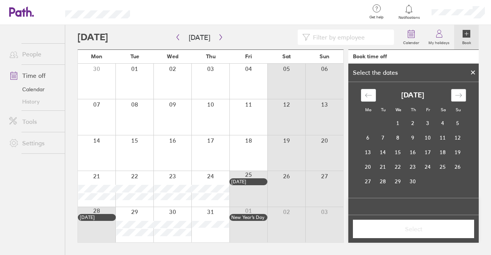
click at [460, 94] on icon "Move forward to switch to the next month." at bounding box center [458, 95] width 7 height 7
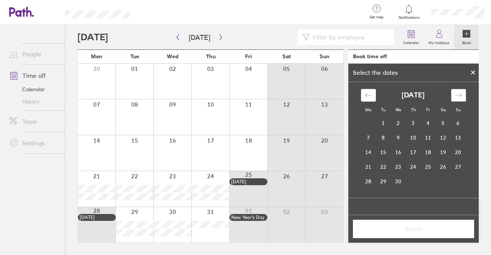
click at [460, 94] on icon "Move forward to switch to the next month." at bounding box center [458, 95] width 7 height 7
click at [413, 182] on td "31" at bounding box center [413, 181] width 15 height 15
click at [394, 227] on span "Select" at bounding box center [414, 229] width 111 height 7
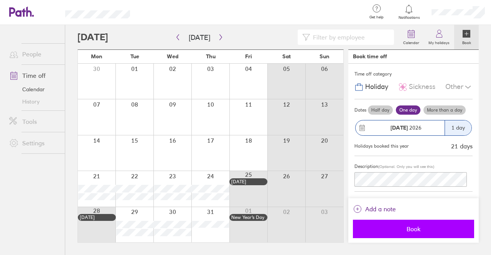
click at [393, 229] on span "Book" at bounding box center [414, 229] width 111 height 7
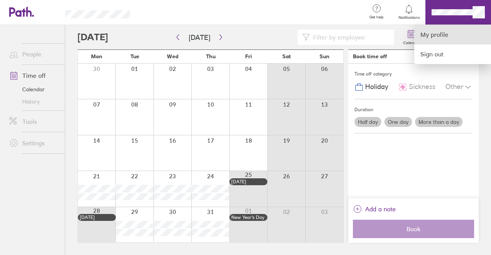
click at [450, 32] on link "My profile" at bounding box center [453, 35] width 77 height 20
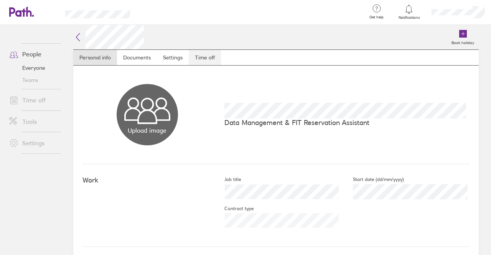
click at [204, 58] on link "Time off" at bounding box center [205, 57] width 32 height 15
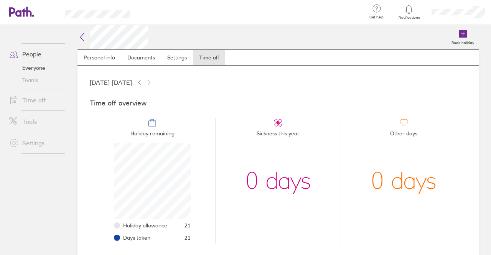
scroll to position [77, 77]
click at [152, 80] on icon at bounding box center [149, 82] width 6 height 6
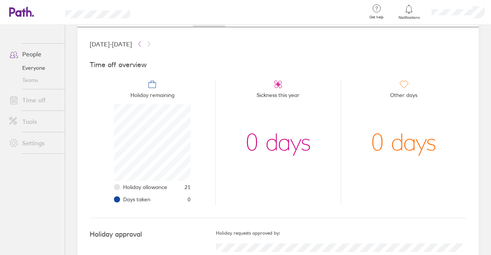
scroll to position [0, 0]
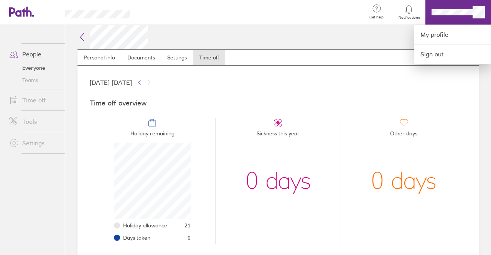
click at [28, 53] on div at bounding box center [245, 127] width 491 height 255
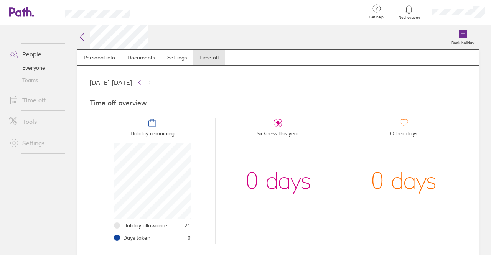
click at [23, 100] on link "Time off" at bounding box center [34, 100] width 62 height 15
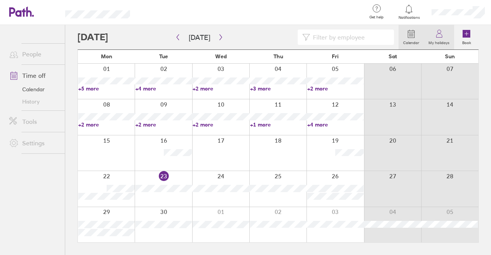
click at [443, 37] on icon at bounding box center [439, 33] width 9 height 9
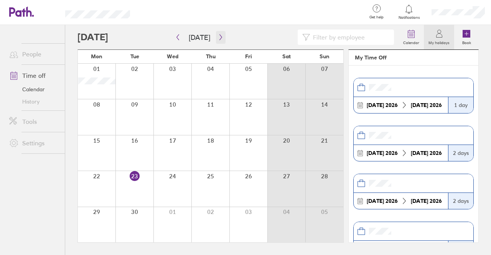
click at [219, 39] on icon "button" at bounding box center [221, 37] width 6 height 6
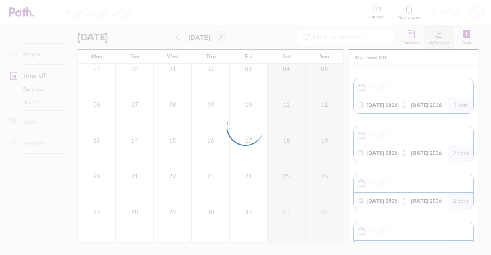
click at [218, 39] on div at bounding box center [245, 127] width 491 height 255
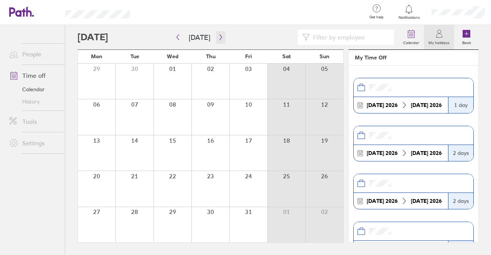
click at [219, 39] on icon "button" at bounding box center [221, 37] width 6 height 6
click at [220, 40] on icon "button" at bounding box center [221, 38] width 2 height 6
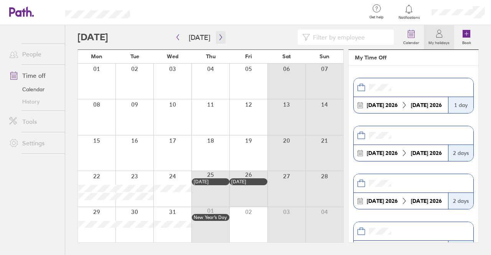
click at [220, 40] on icon "button" at bounding box center [221, 38] width 2 height 6
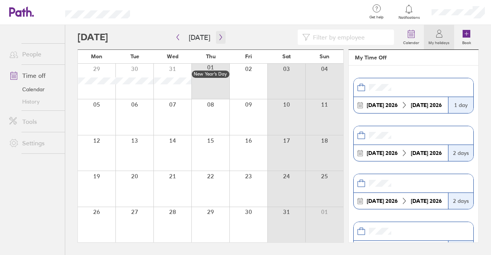
click at [220, 37] on icon "button" at bounding box center [221, 38] width 2 height 6
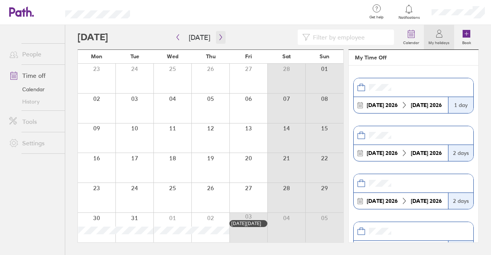
click at [219, 39] on icon "button" at bounding box center [221, 37] width 6 height 6
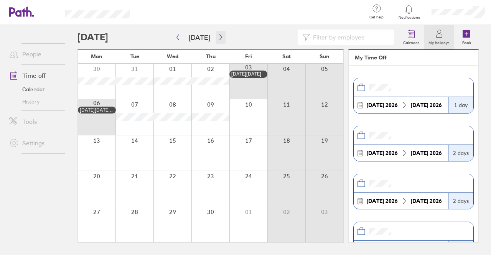
click at [218, 38] on icon "button" at bounding box center [221, 37] width 6 height 6
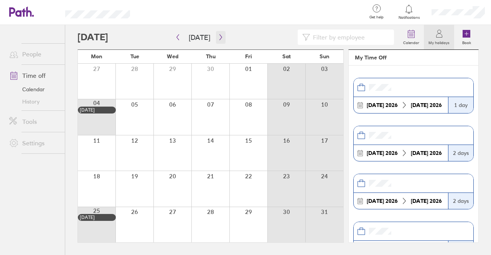
click at [218, 38] on icon "button" at bounding box center [221, 37] width 6 height 6
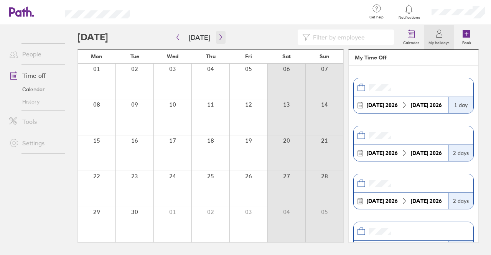
click at [218, 38] on icon "button" at bounding box center [221, 37] width 6 height 6
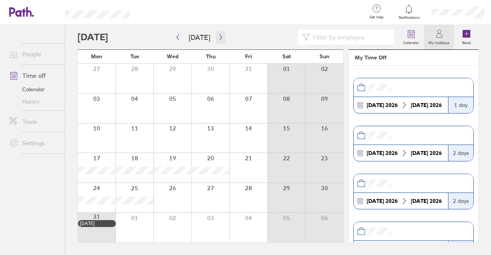
click at [218, 37] on icon "button" at bounding box center [221, 37] width 6 height 6
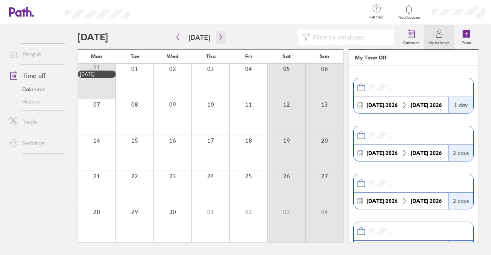
click at [218, 36] on icon "button" at bounding box center [221, 37] width 6 height 6
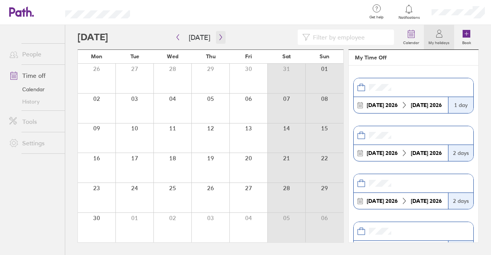
click at [218, 36] on icon "button" at bounding box center [221, 37] width 6 height 6
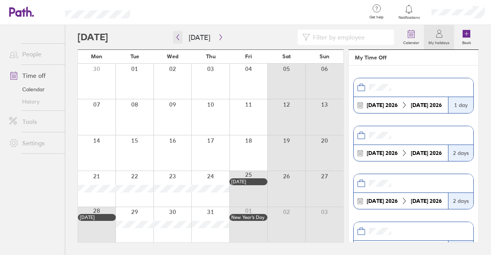
click at [175, 37] on icon "button" at bounding box center [178, 37] width 6 height 6
